Goal: Transaction & Acquisition: Subscribe to service/newsletter

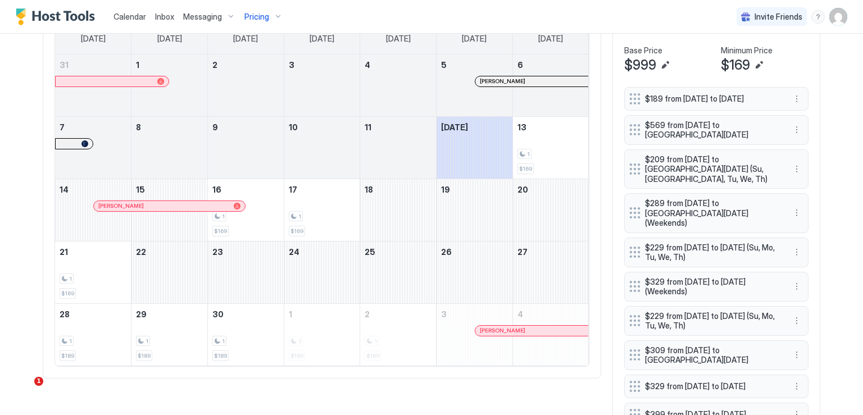
scroll to position [281, 0]
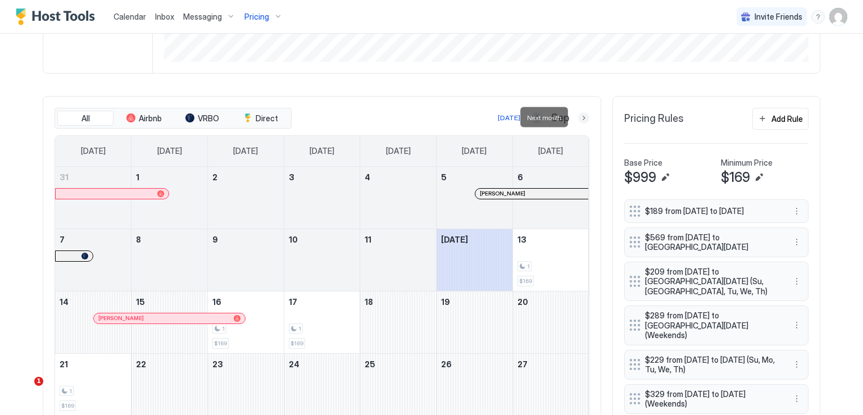
click at [579, 121] on button "Next month" at bounding box center [583, 117] width 11 height 11
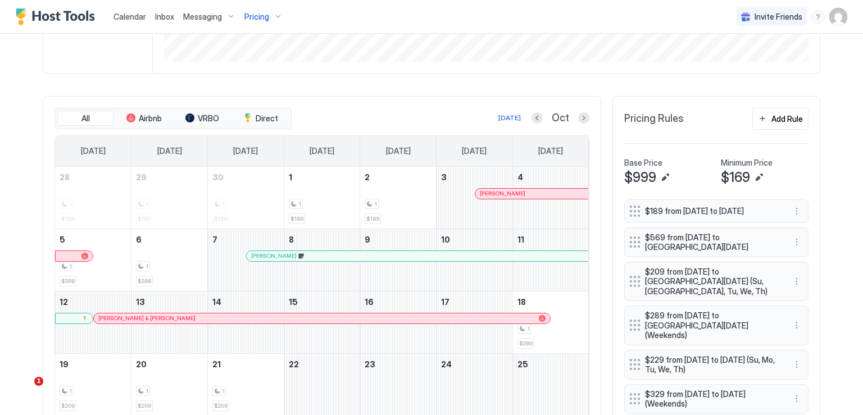
click at [541, 194] on div at bounding box center [545, 193] width 9 height 9
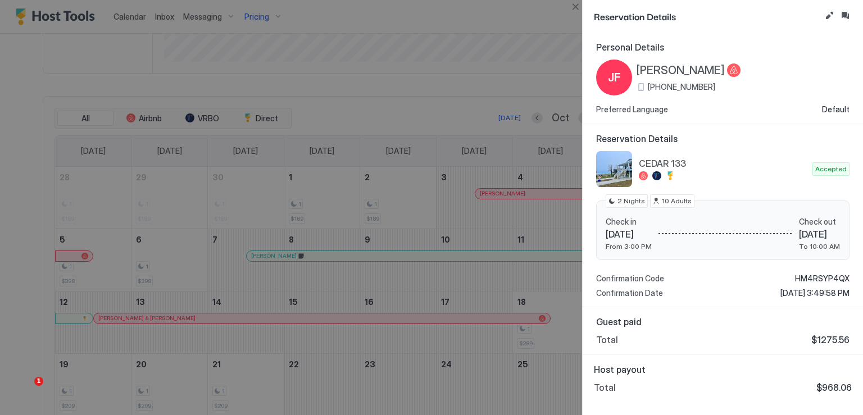
click at [429, 183] on div at bounding box center [431, 207] width 863 height 415
click at [577, 9] on button "Close" at bounding box center [574, 6] width 13 height 13
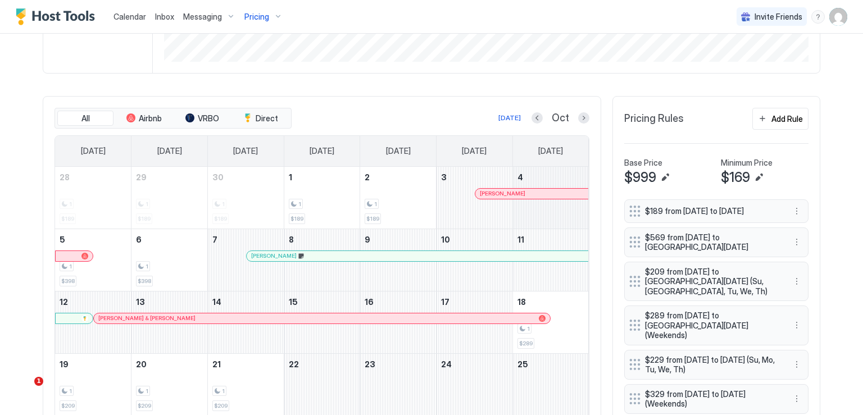
scroll to position [225, 0]
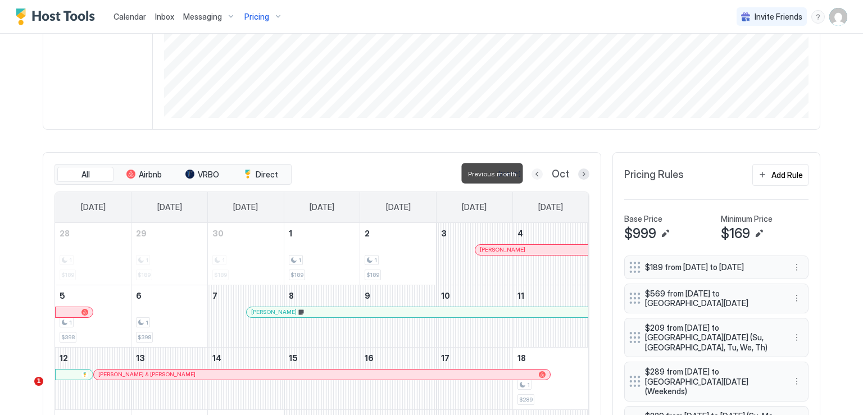
click at [531, 174] on button "Previous month" at bounding box center [536, 174] width 11 height 11
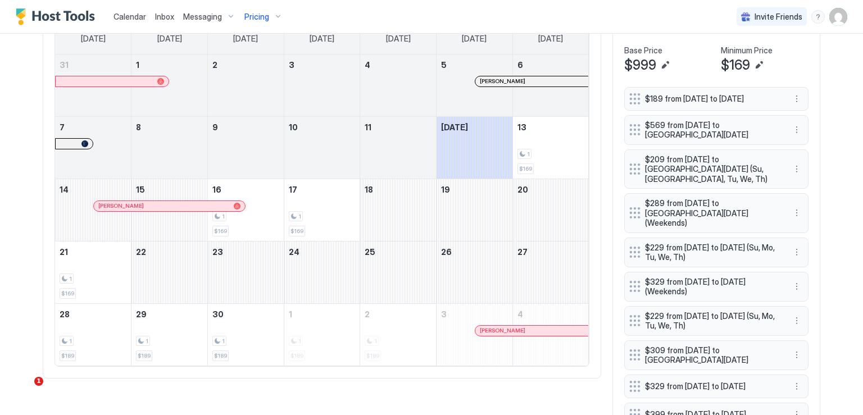
scroll to position [281, 0]
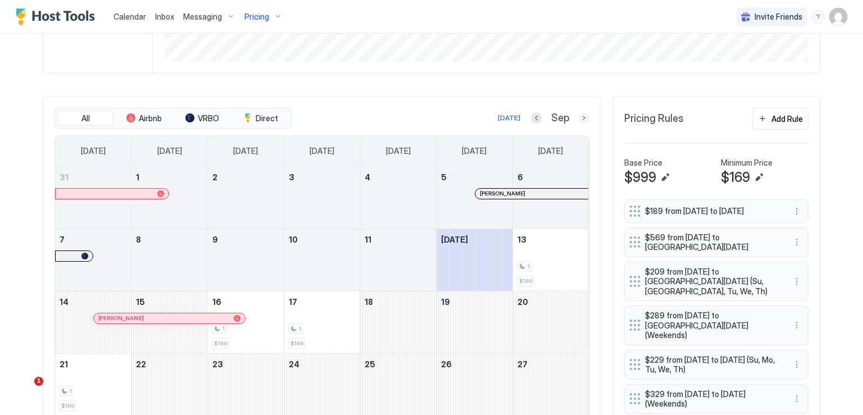
click at [578, 116] on button "Next month" at bounding box center [583, 117] width 11 height 11
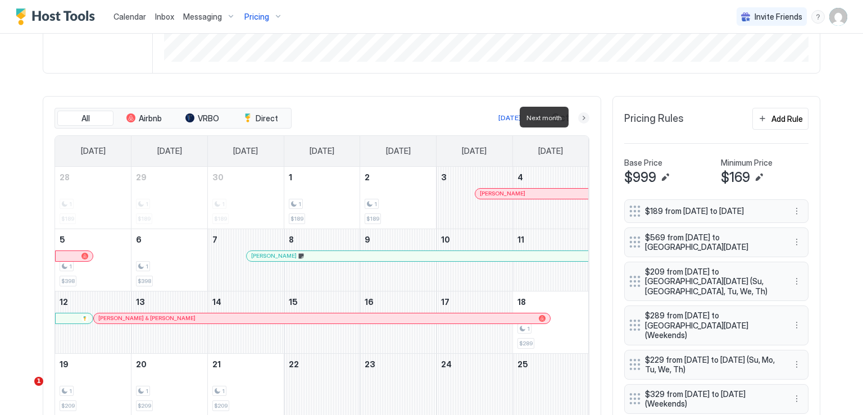
click at [578, 116] on button "Next month" at bounding box center [583, 117] width 11 height 11
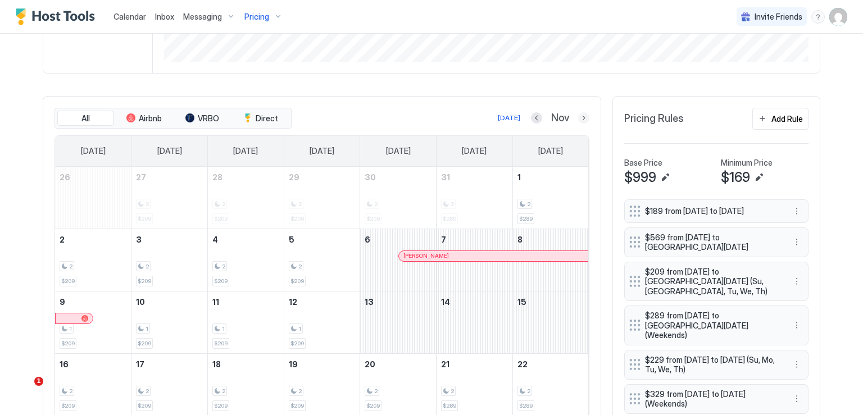
click at [579, 114] on button "Next month" at bounding box center [583, 117] width 11 height 11
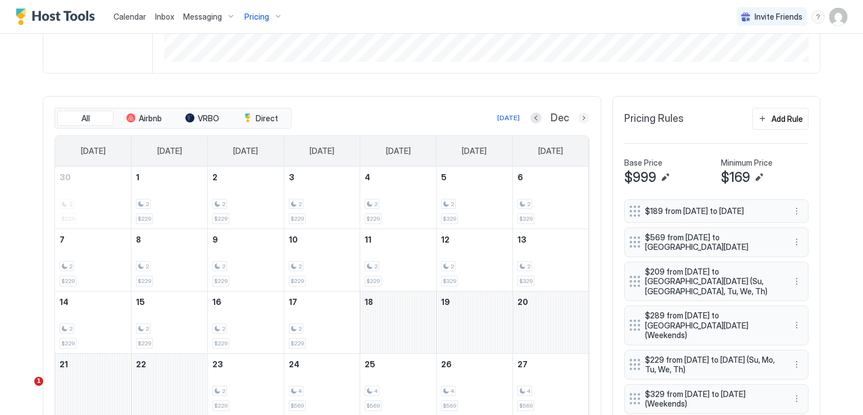
click at [578, 120] on button "Next month" at bounding box center [583, 117] width 11 height 11
